Goal: Task Accomplishment & Management: Manage account settings

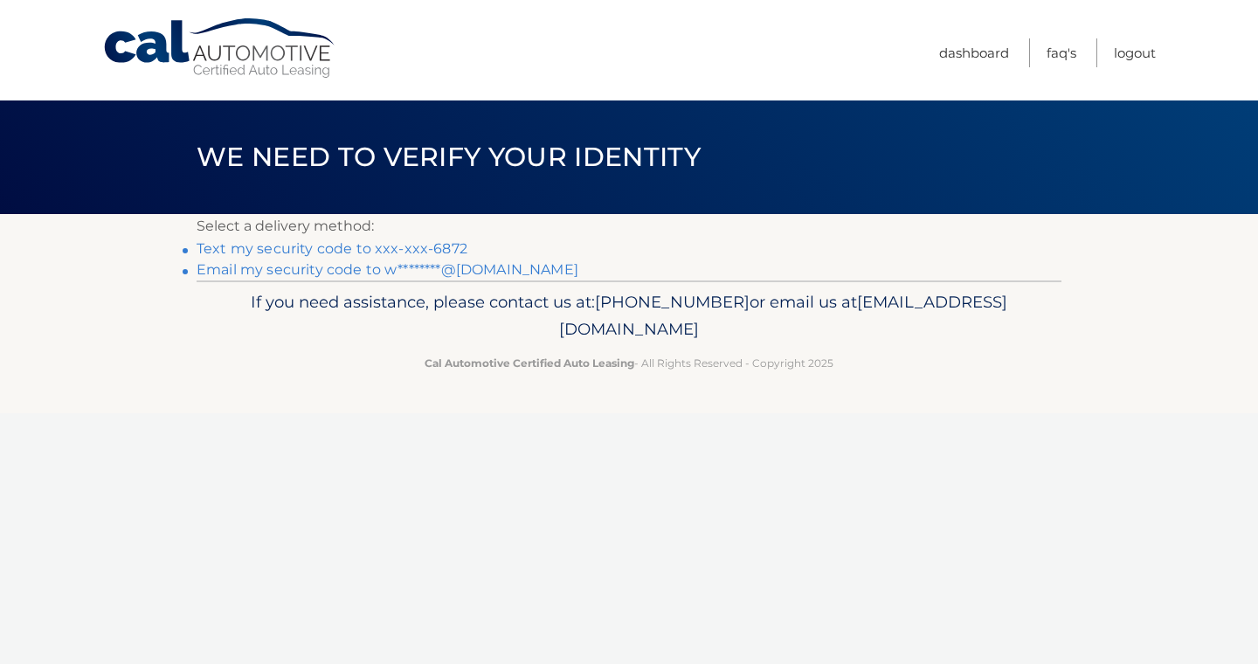
click at [320, 245] on link "Text my security code to xxx-xxx-6872" at bounding box center [332, 248] width 271 height 17
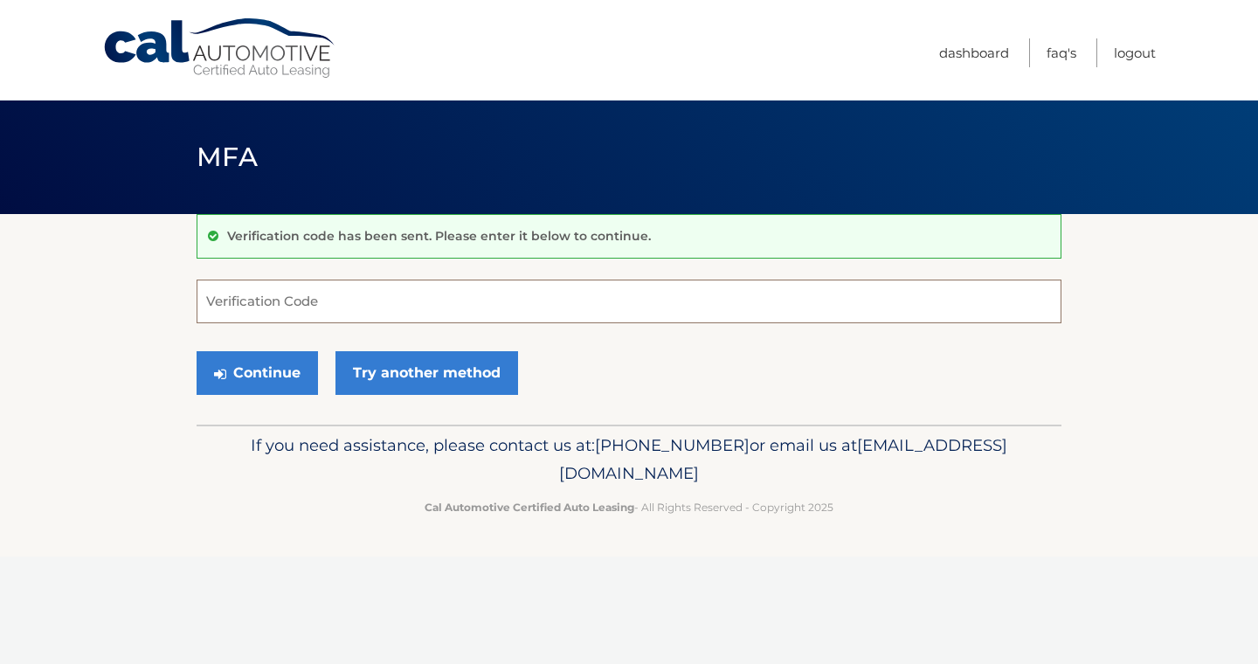
click at [302, 298] on input "Verification Code" at bounding box center [629, 302] width 865 height 44
type input "320340"
click at [280, 369] on button "Continue" at bounding box center [257, 373] width 121 height 44
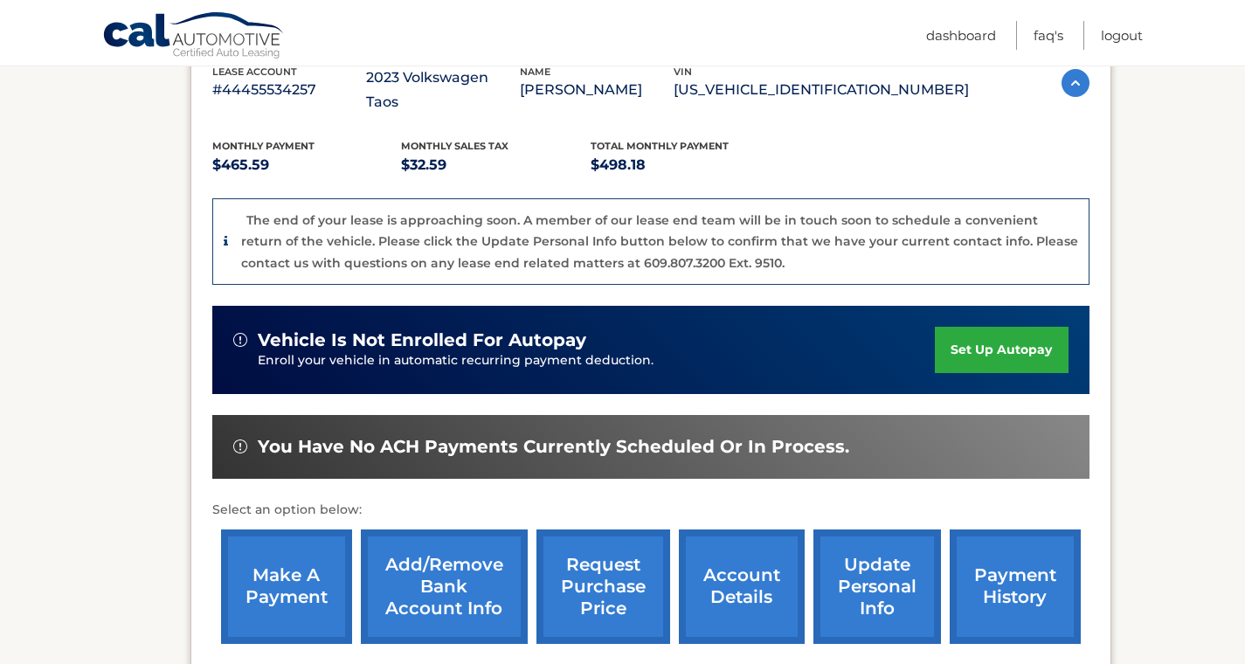
scroll to position [355, 0]
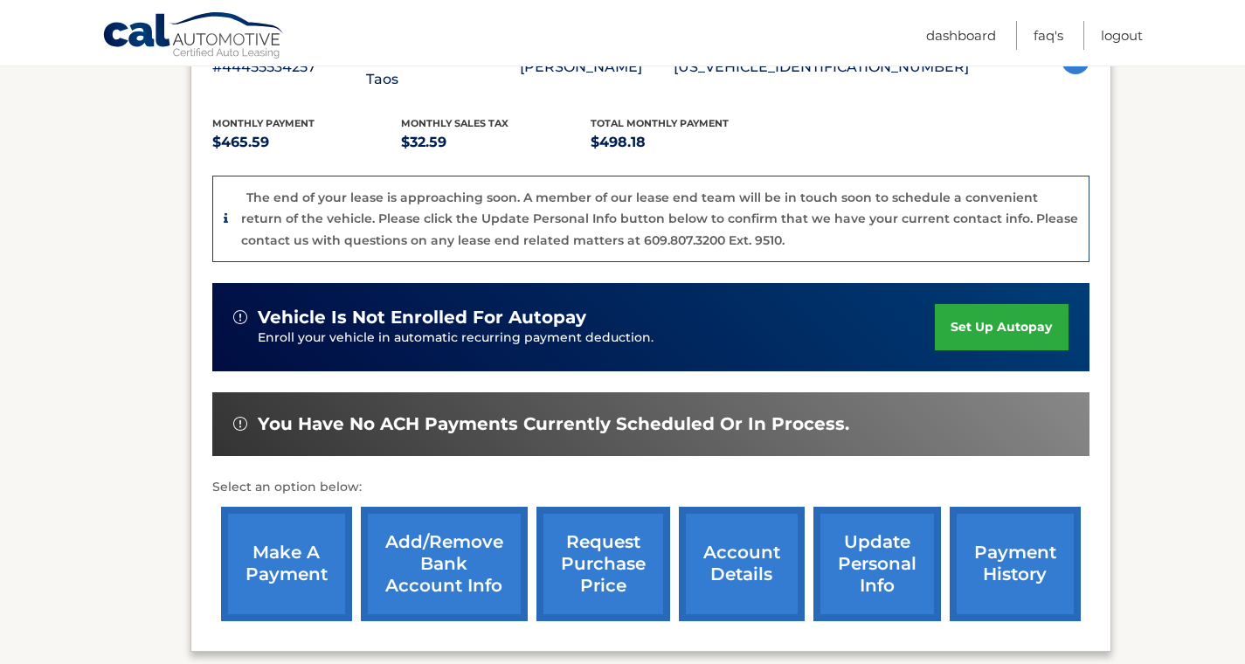
click at [291, 529] on link "make a payment" at bounding box center [286, 564] width 131 height 114
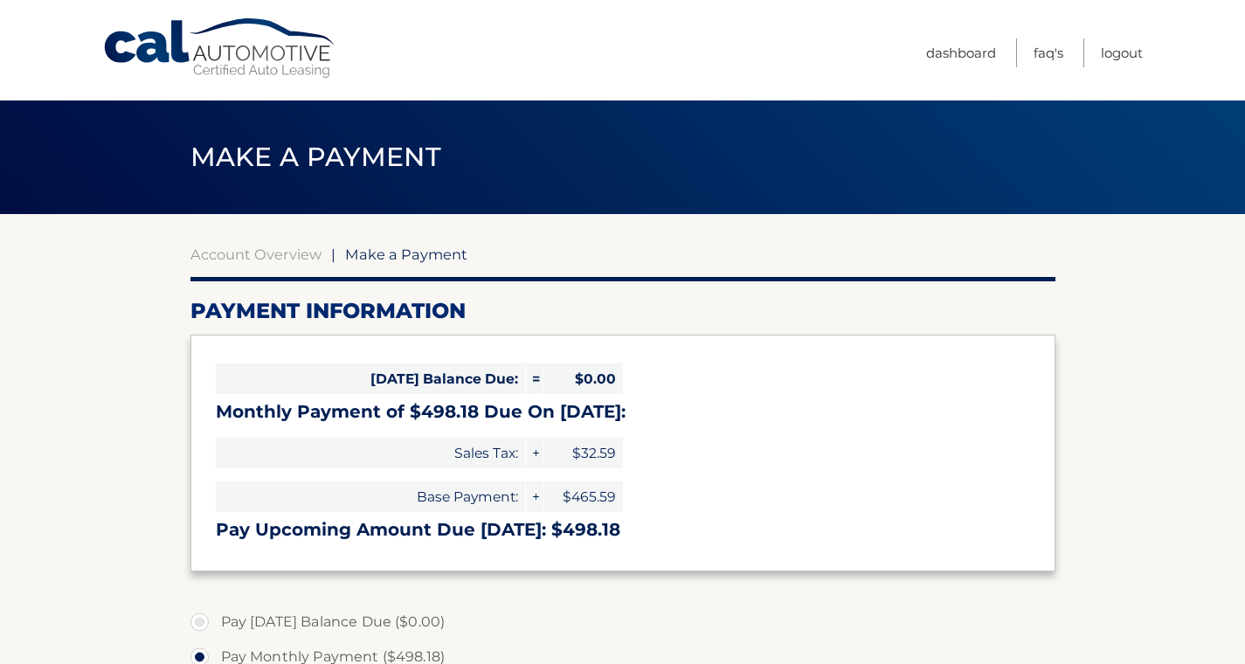
select select "ZjVmNDJiMmEtZDZhZC00NTFiLTllZWMtMDdjMzQ2Y2FlYmUx"
click at [1122, 53] on link "Logout" at bounding box center [1122, 52] width 42 height 29
